Goal: Task Accomplishment & Management: Manage account settings

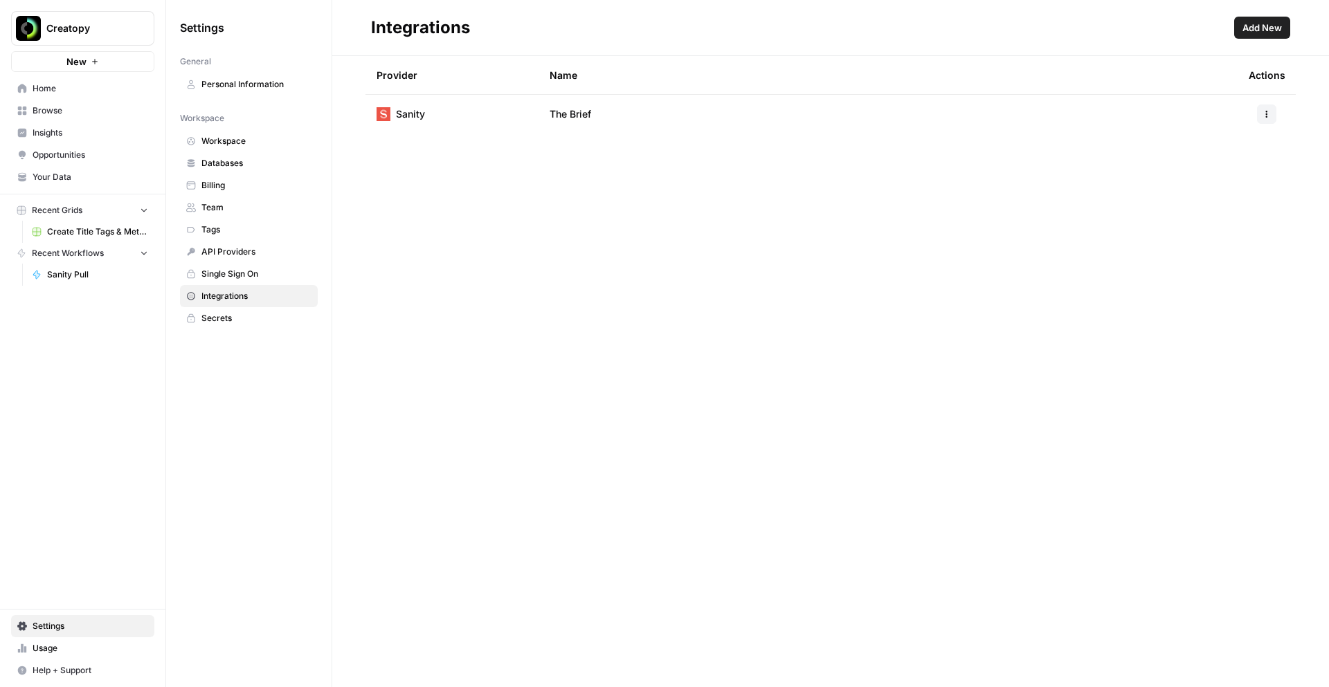
click at [208, 209] on span "Team" at bounding box center [256, 207] width 110 height 12
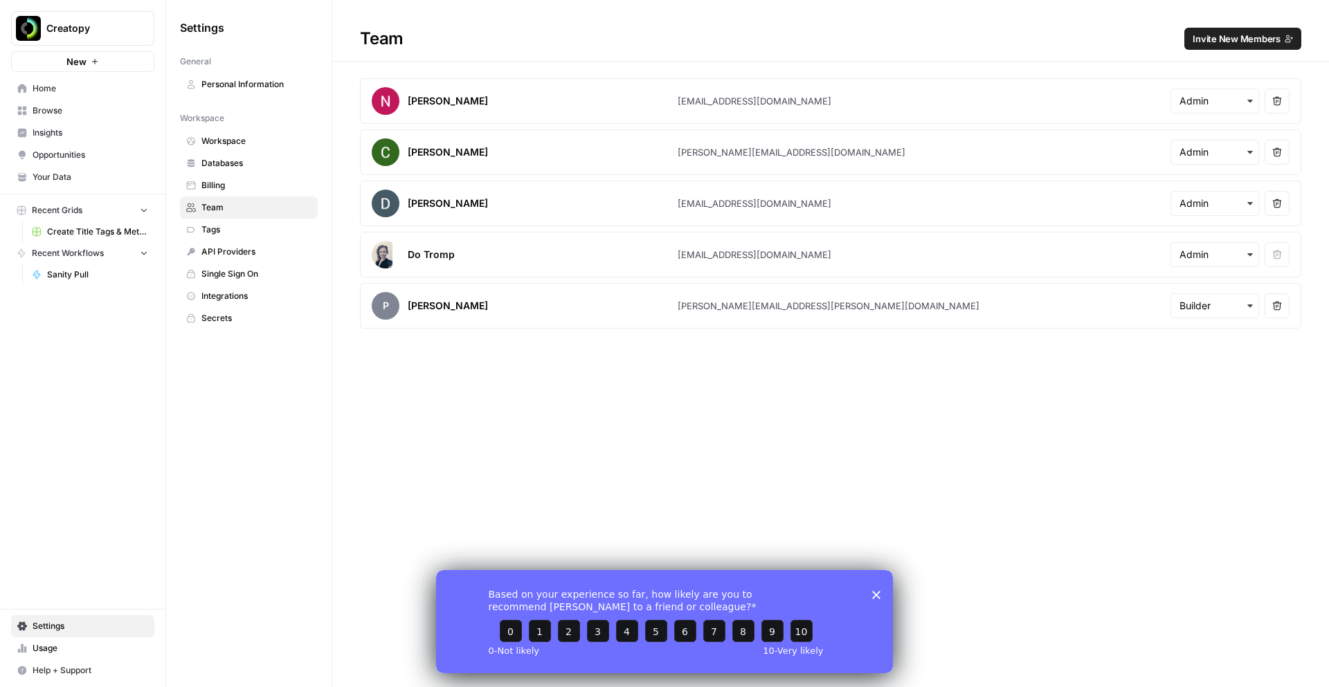
click at [1213, 39] on span "Invite New Members" at bounding box center [1236, 39] width 88 height 14
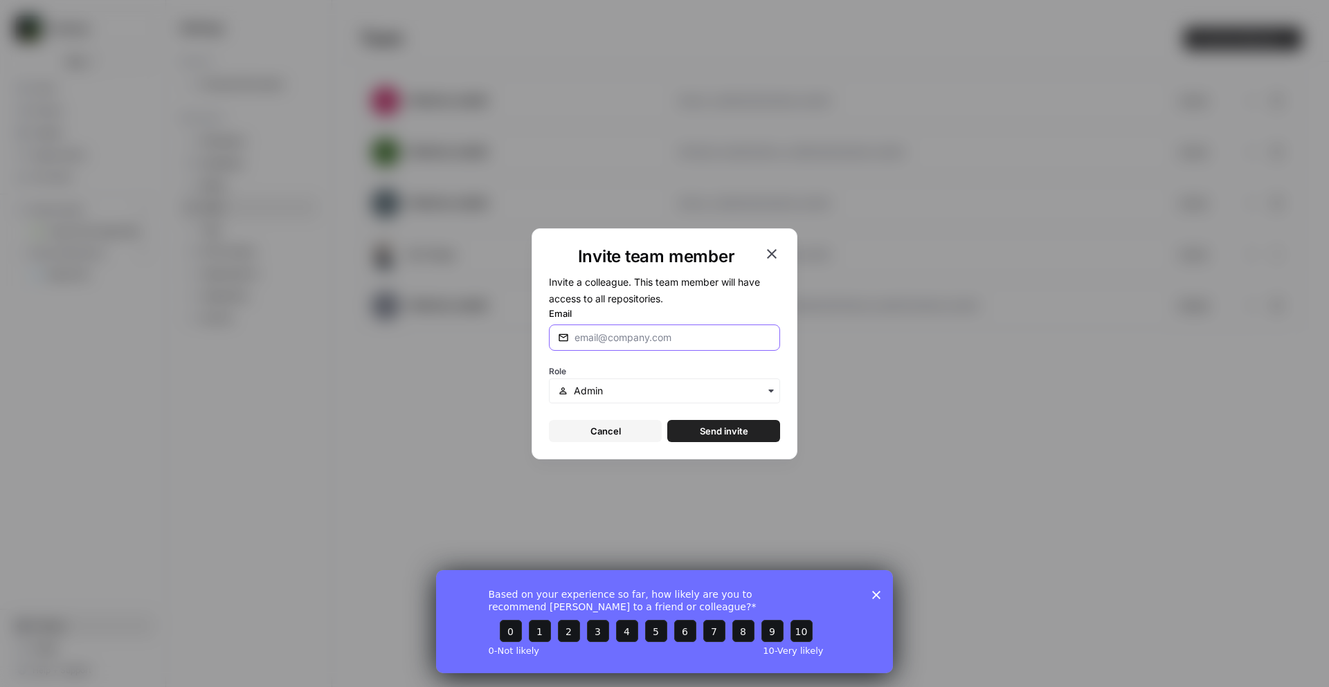
click at [601, 340] on input "Email" at bounding box center [672, 338] width 197 height 14
paste input "angela@creatopy.com"
type input "angela@creatopy.com"
click at [649, 394] on input "text" at bounding box center [672, 391] width 197 height 14
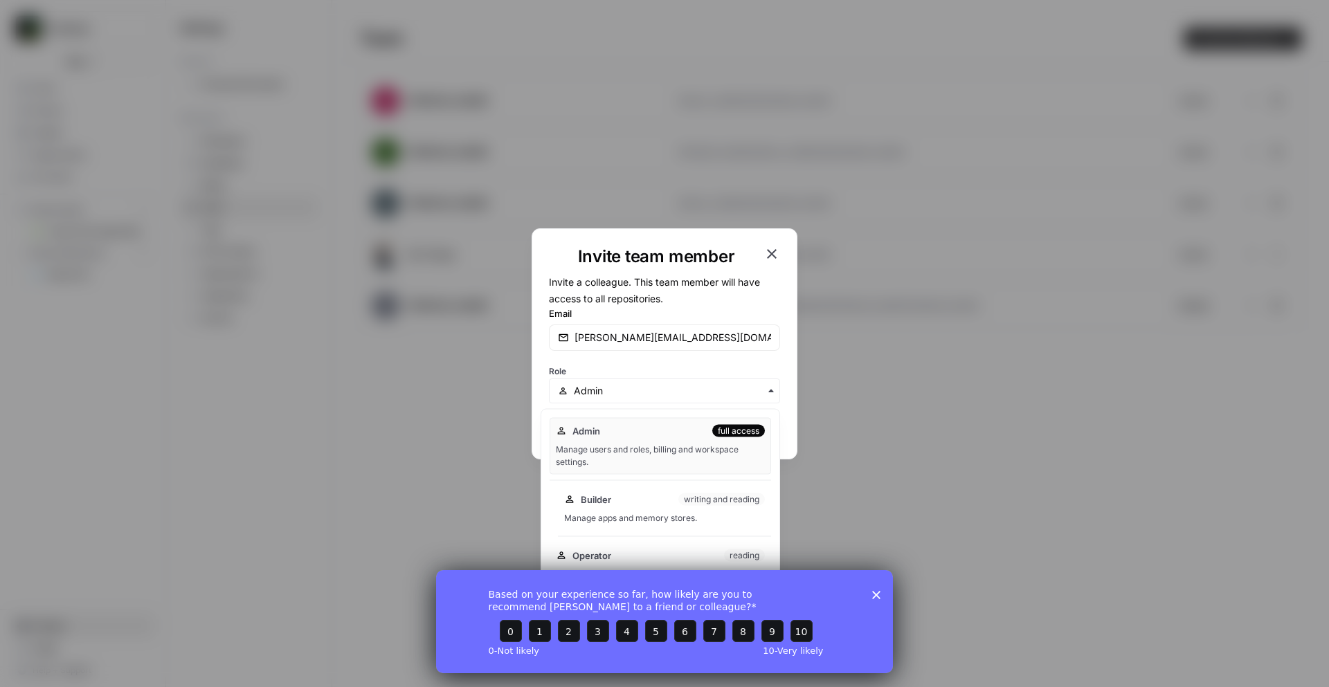
click at [654, 505] on div "Builder writing and reading" at bounding box center [664, 500] width 201 height 14
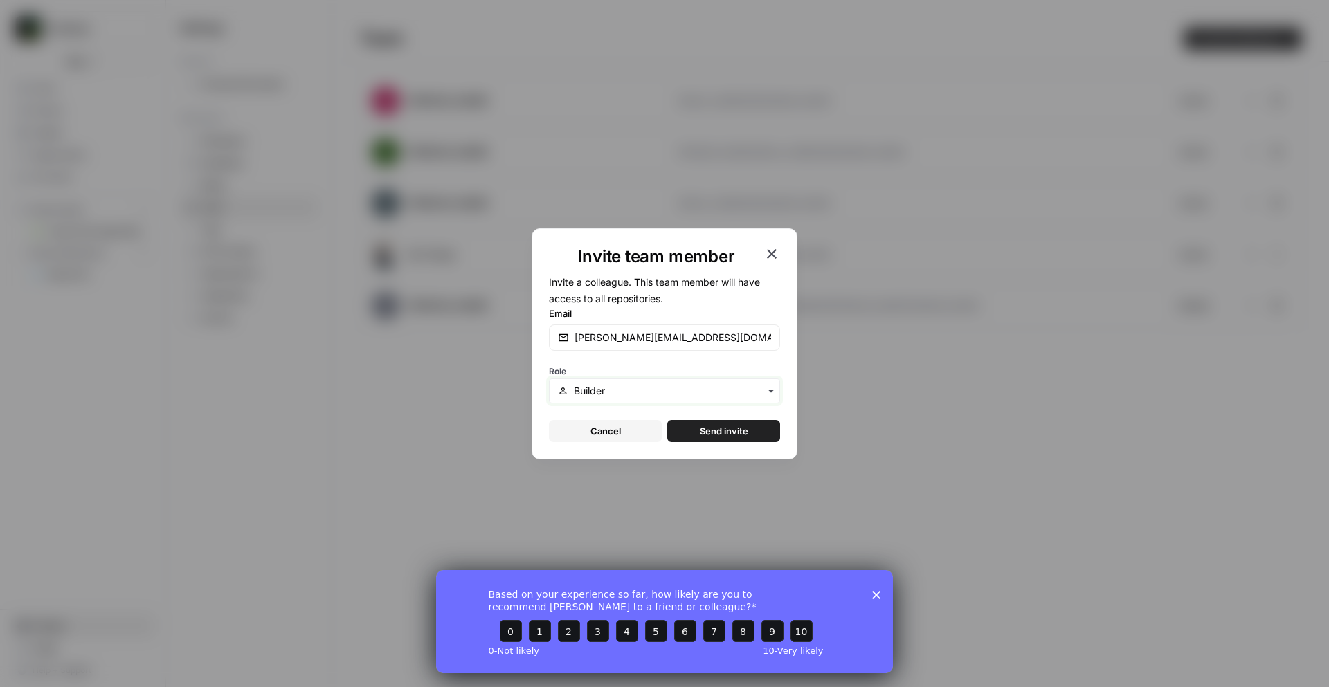
click at [725, 388] on input "text" at bounding box center [672, 391] width 197 height 14
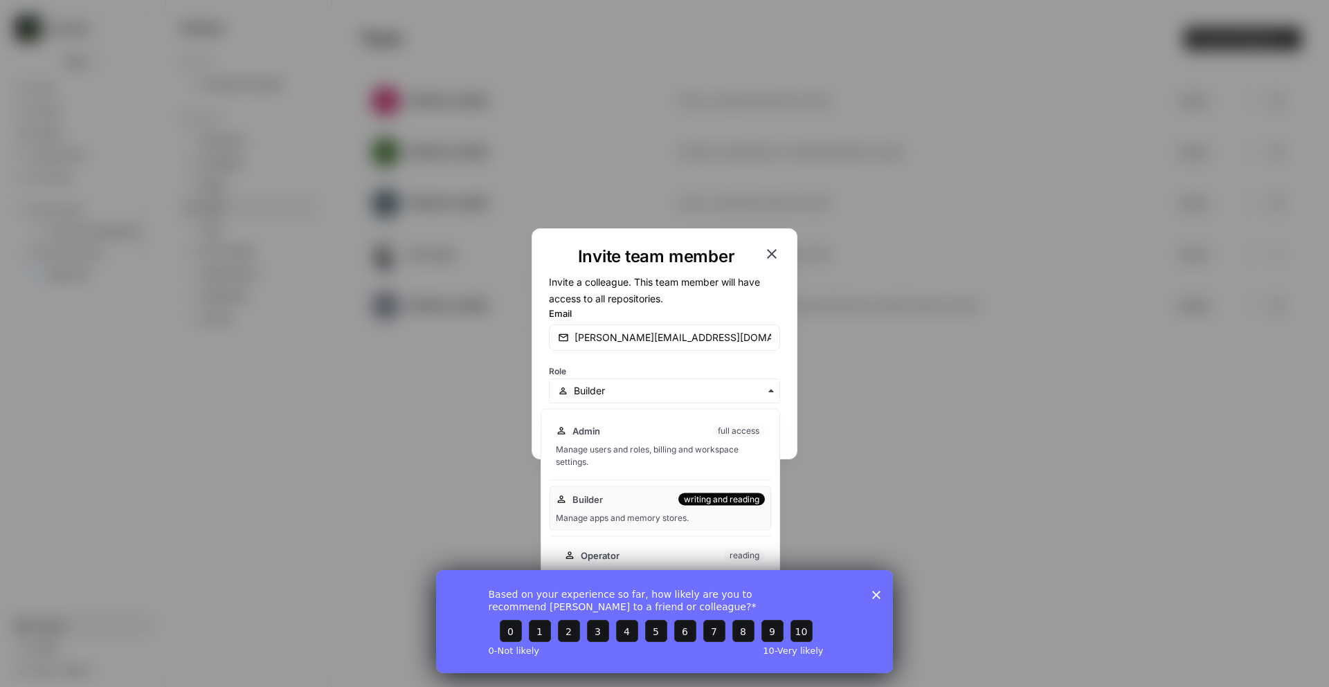
click at [673, 556] on div "Operator reading" at bounding box center [664, 556] width 201 height 14
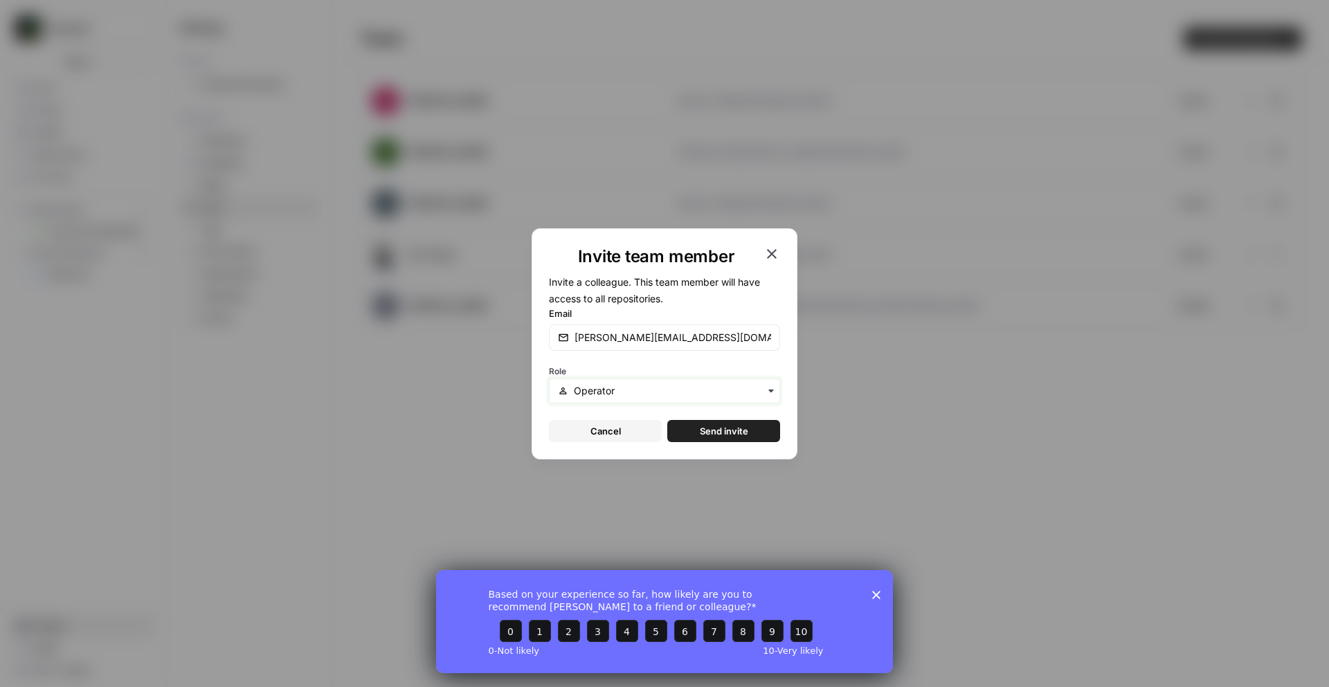
click at [746, 393] on input "text" at bounding box center [672, 391] width 197 height 14
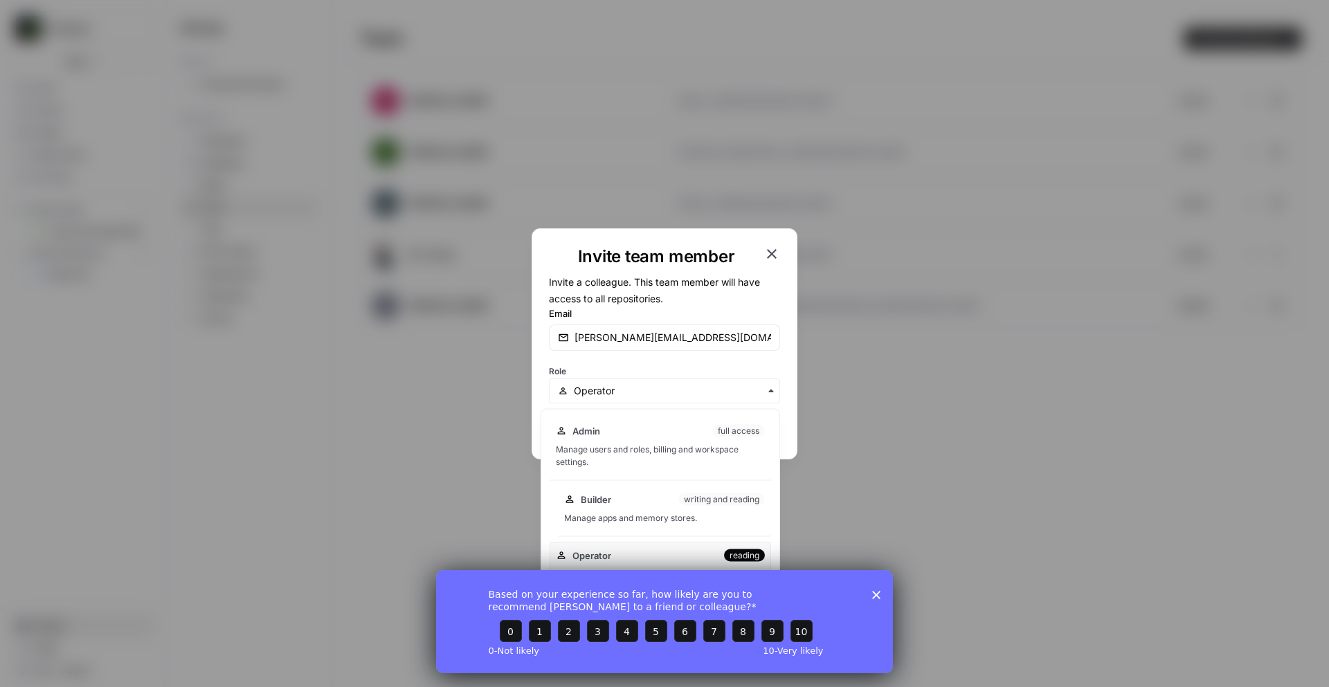
click at [690, 500] on div "writing and reading" at bounding box center [721, 499] width 87 height 12
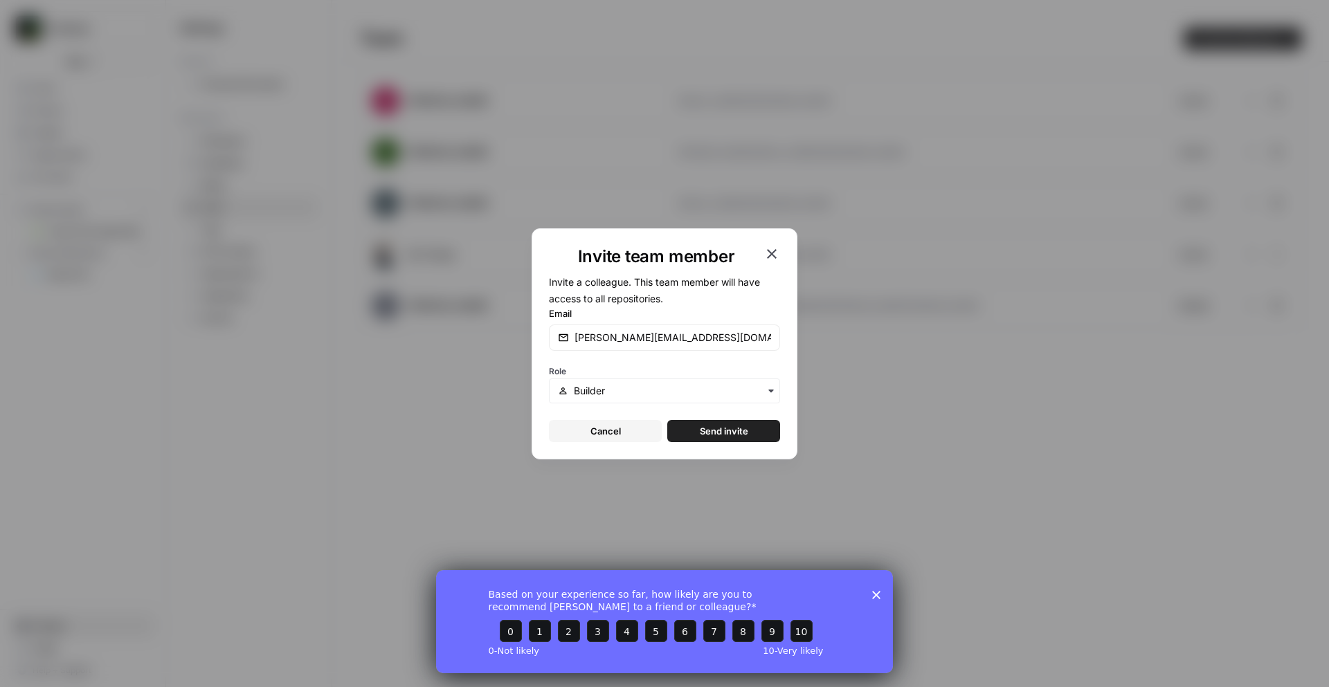
click at [748, 426] on button "Send invite" at bounding box center [723, 431] width 113 height 22
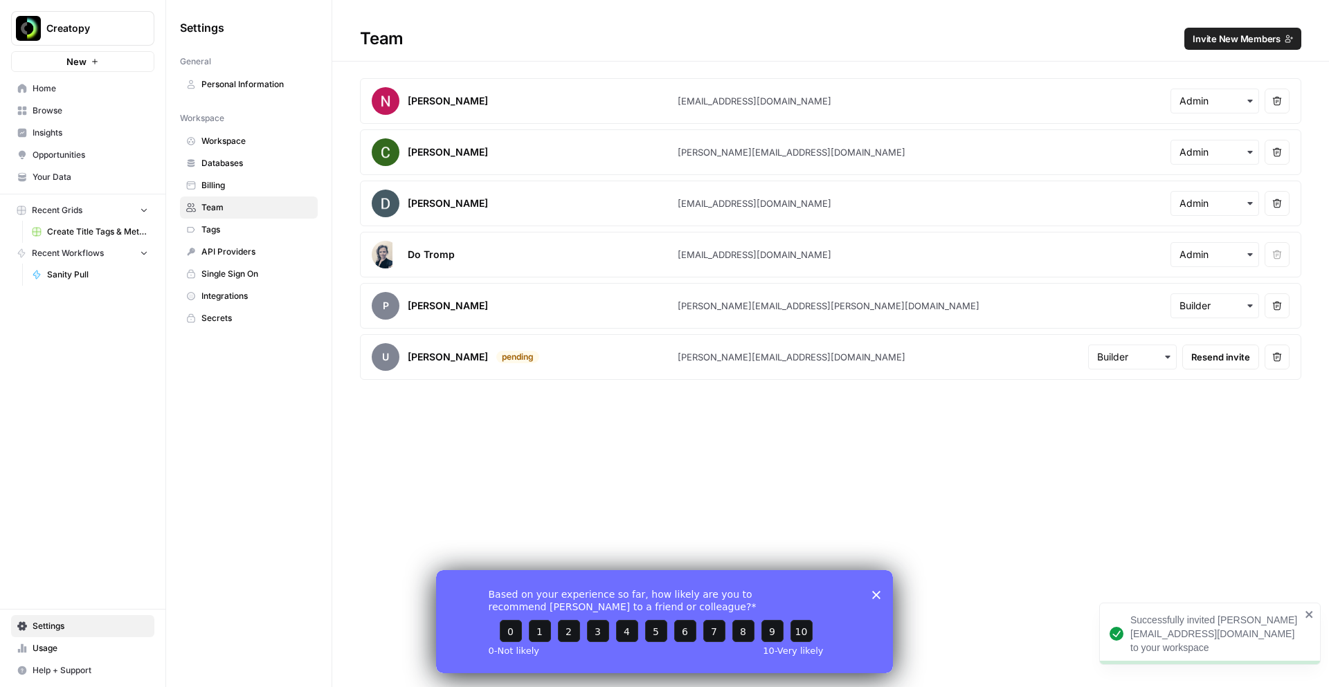
click at [878, 597] on polygon "Close survey" at bounding box center [876, 594] width 8 height 8
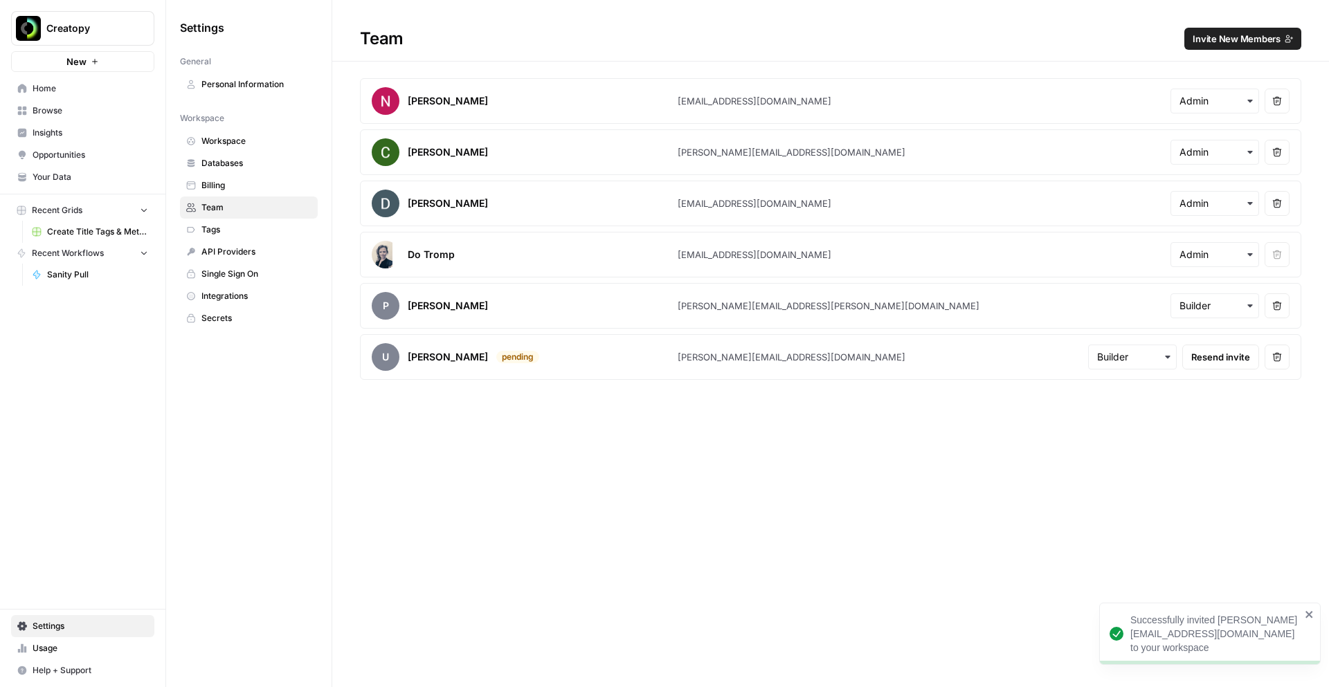
click at [41, 149] on span "Opportunities" at bounding box center [91, 155] width 116 height 12
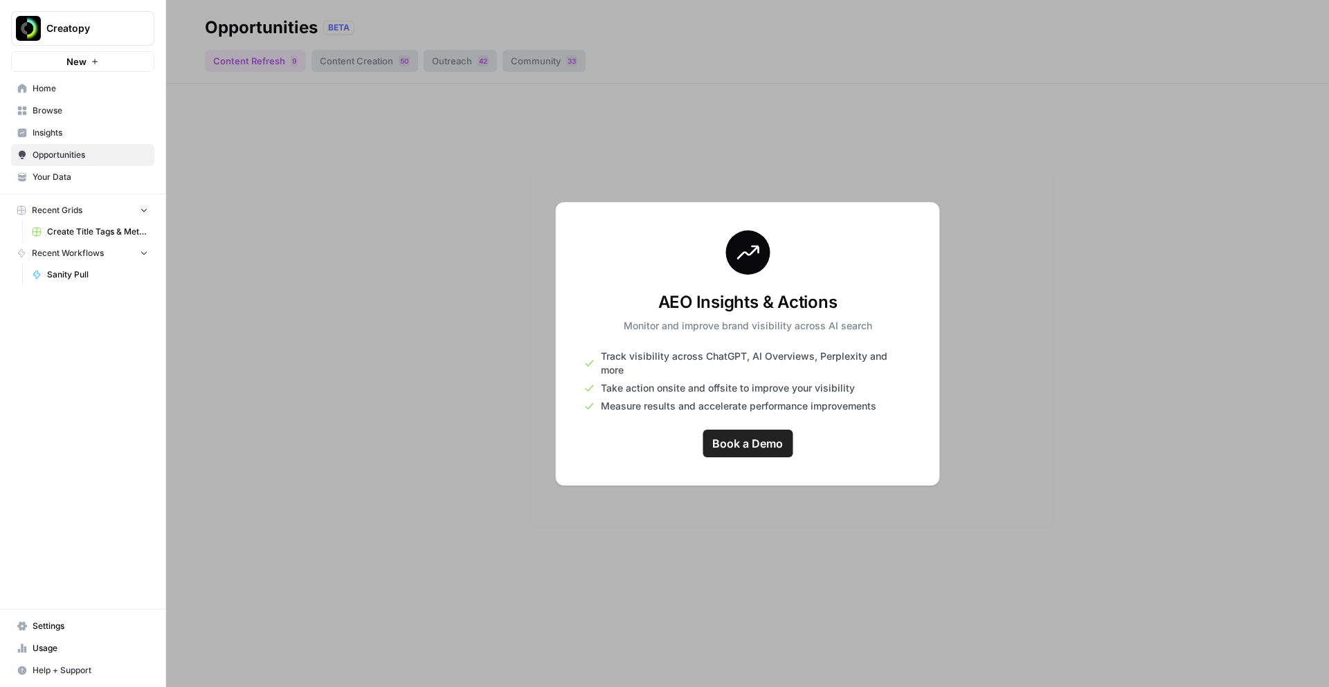
click at [32, 133] on link "Insights" at bounding box center [82, 133] width 143 height 22
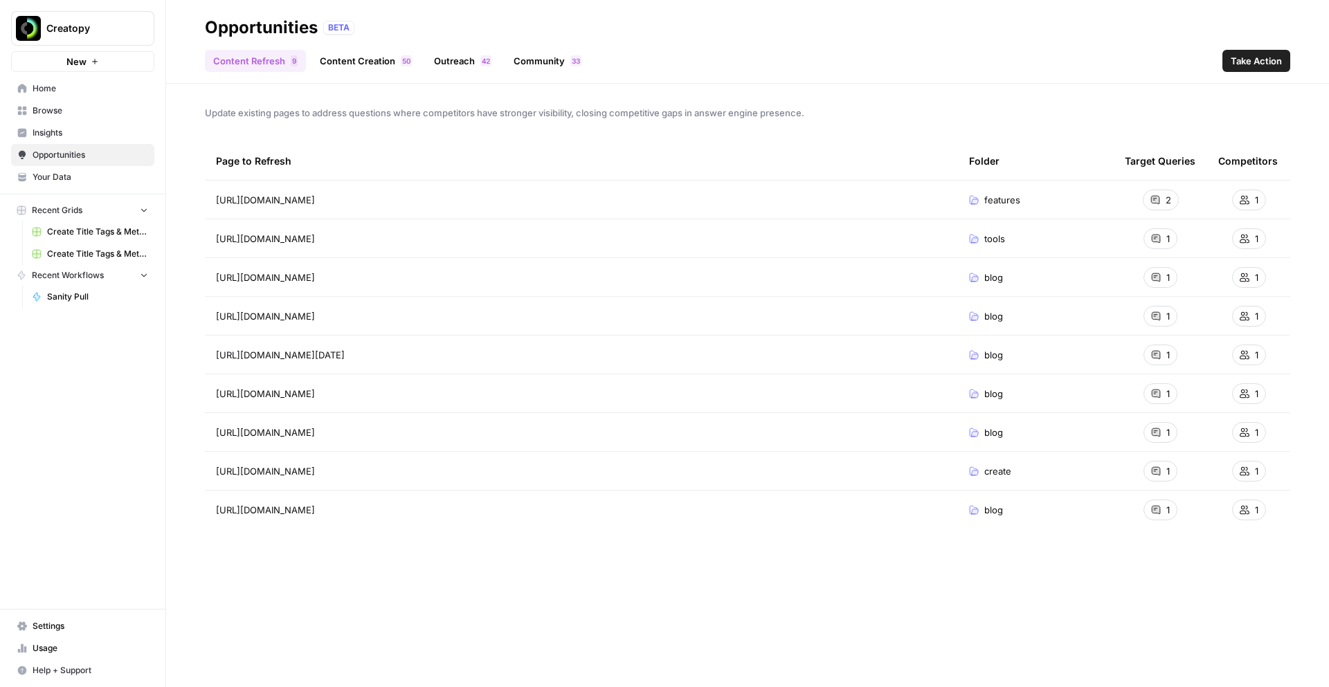
click at [43, 141] on link "Insights" at bounding box center [82, 133] width 143 height 22
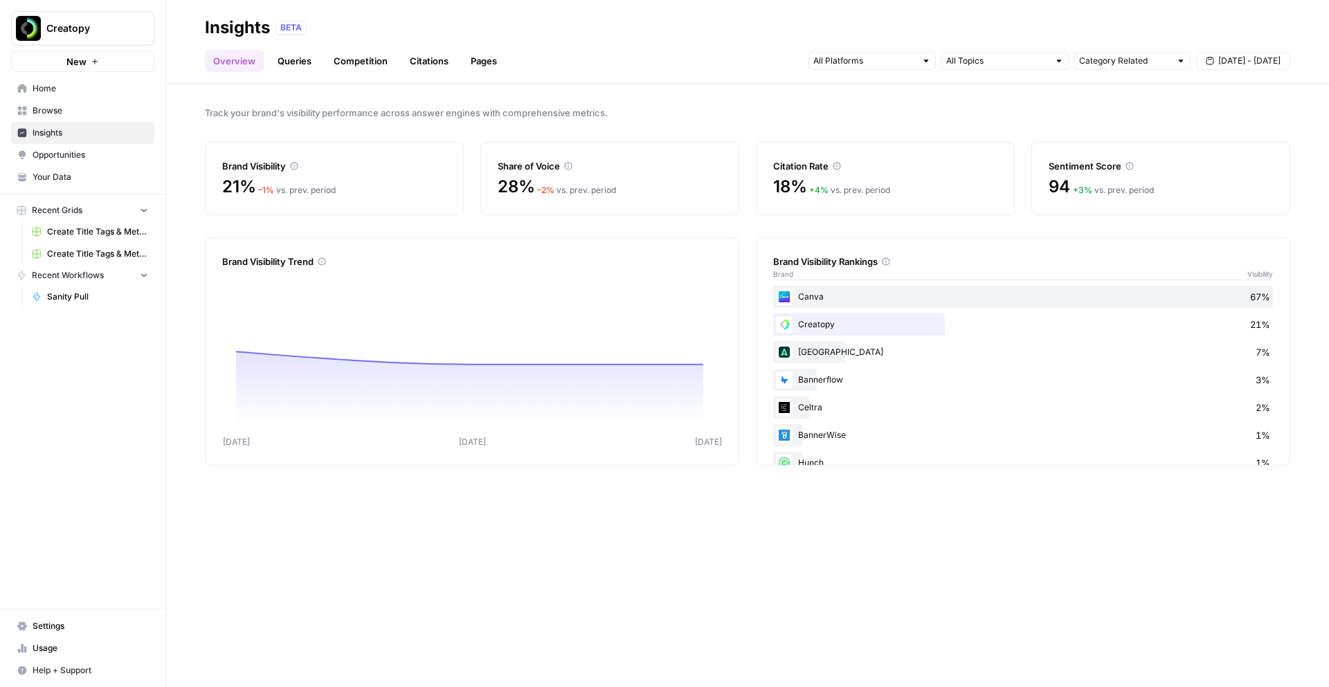
click at [51, 159] on span "Opportunities" at bounding box center [91, 155] width 116 height 12
